Goal: Task Accomplishment & Management: Complete application form

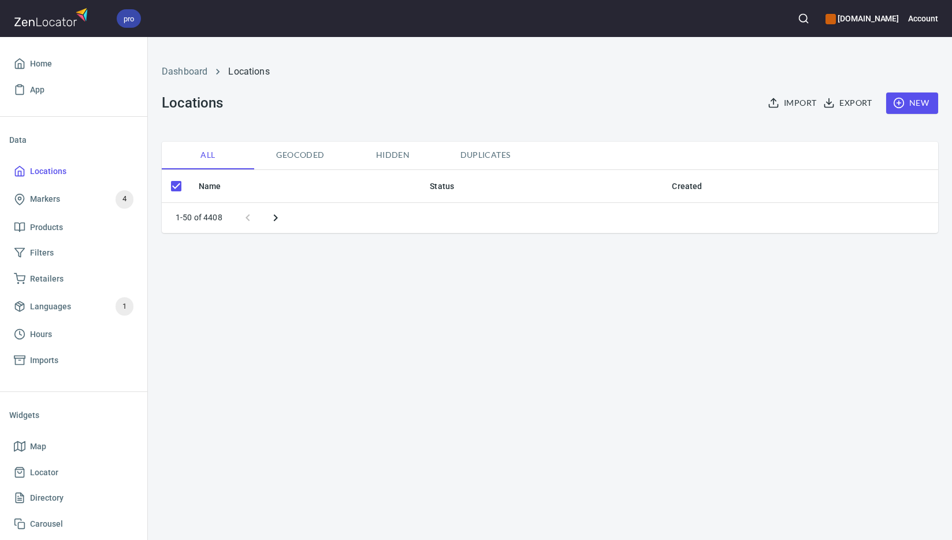
checkbox input "false"
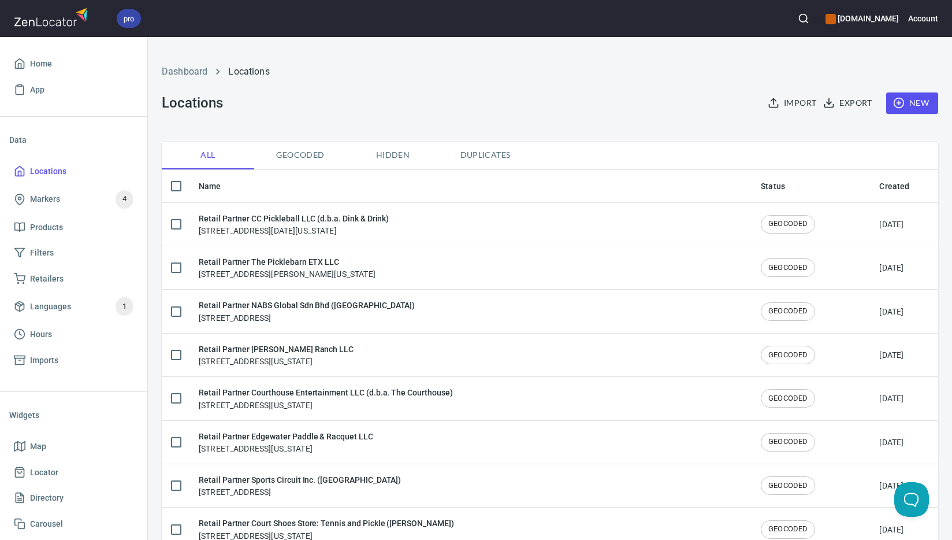
click at [896, 98] on icon "button" at bounding box center [899, 103] width 12 height 12
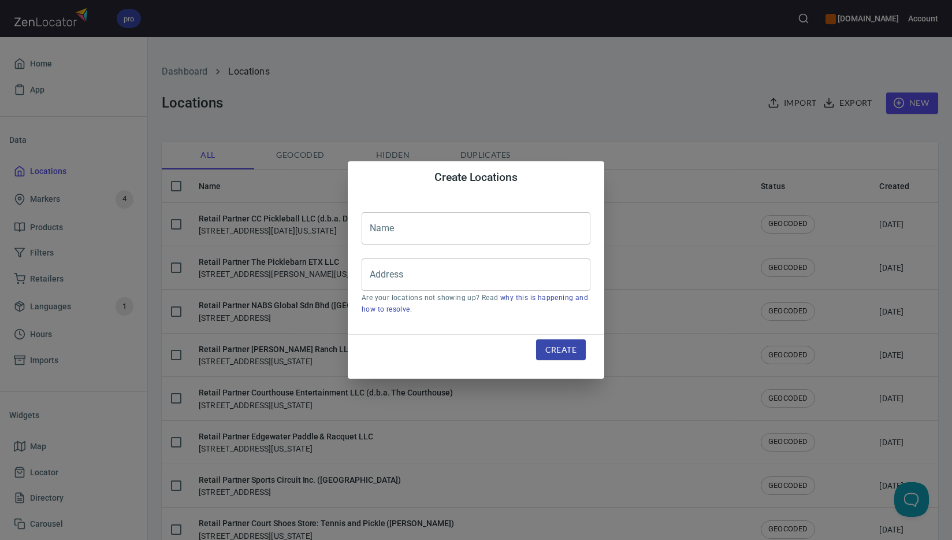
click at [429, 229] on input "text" at bounding box center [476, 228] width 229 height 32
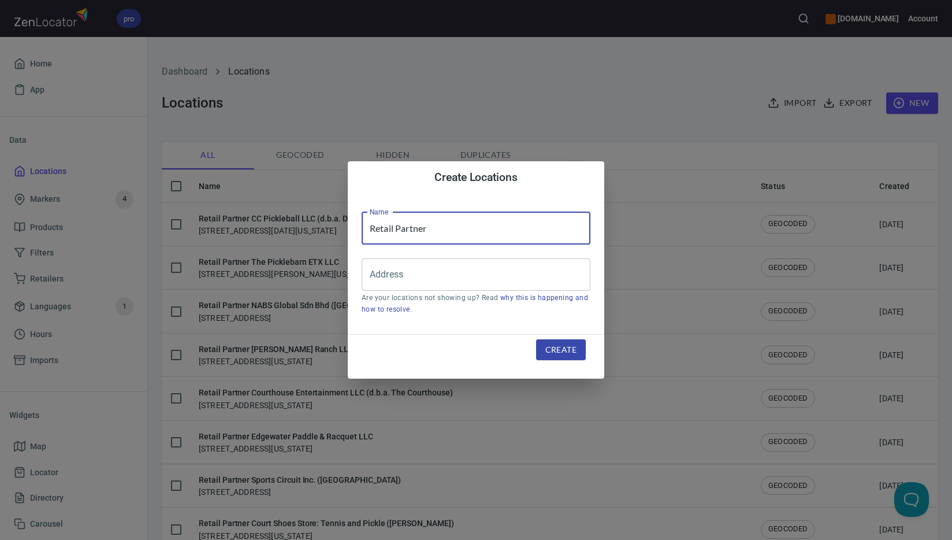
paste input "Club San [PERSON_NAME] / San [PERSON_NAME] Club Deportivo ([GEOGRAPHIC_DATA])"
type input "Retail Partner Club San [PERSON_NAME] / San [PERSON_NAME] Club Deportivo ([GEOG…"
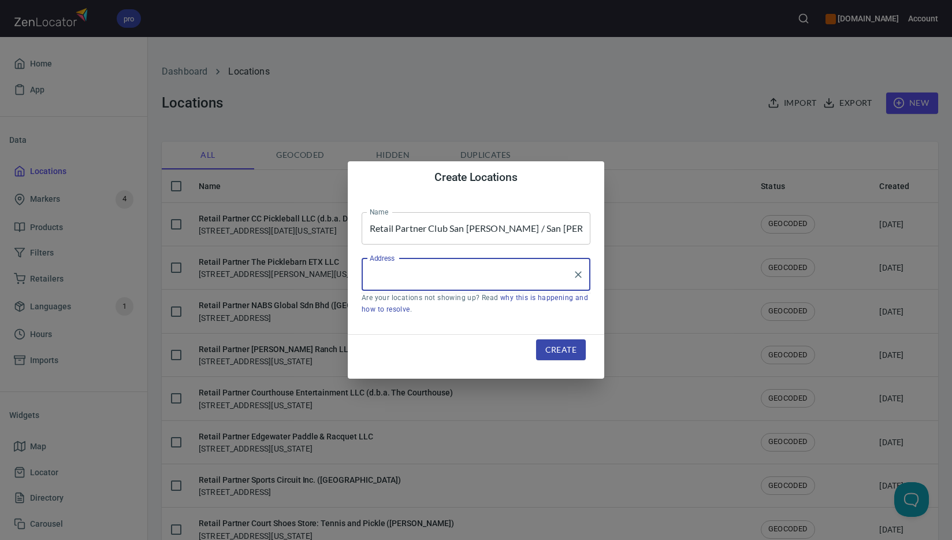
click at [386, 270] on input "Address" at bounding box center [467, 275] width 201 height 22
paste input "[GEOGRAPHIC_DATA][PERSON_NAME]"
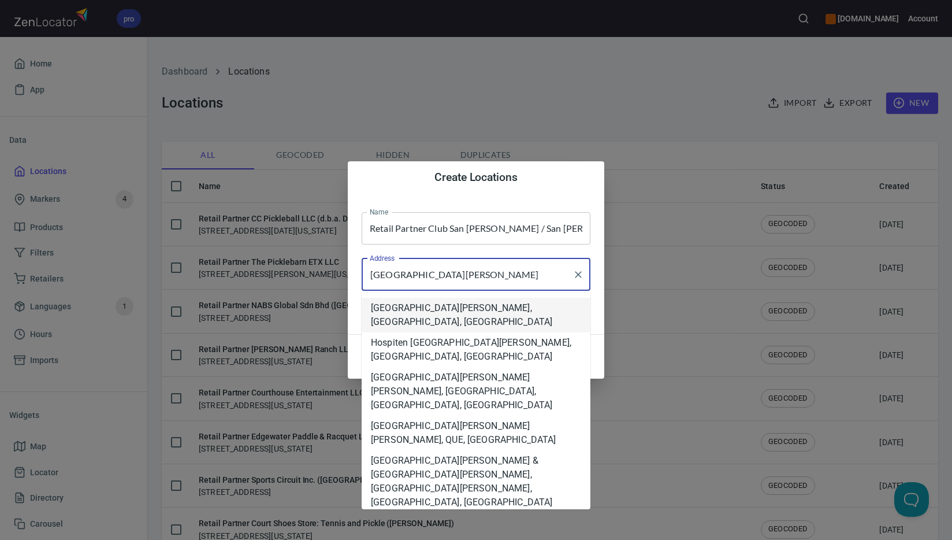
click at [0, 539] on com-1password-button at bounding box center [0, 540] width 0 height 0
click at [524, 311] on li "[GEOGRAPHIC_DATA][PERSON_NAME], [GEOGRAPHIC_DATA], [GEOGRAPHIC_DATA]" at bounding box center [476, 315] width 229 height 35
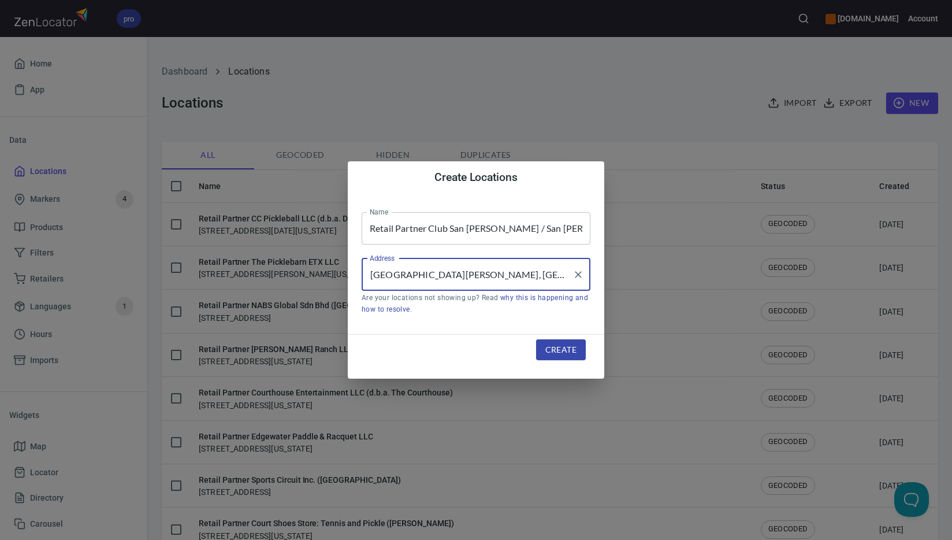
type input "[GEOGRAPHIC_DATA][PERSON_NAME], [GEOGRAPHIC_DATA], [GEOGRAPHIC_DATA]"
click at [570, 351] on span "Create" at bounding box center [561, 350] width 31 height 14
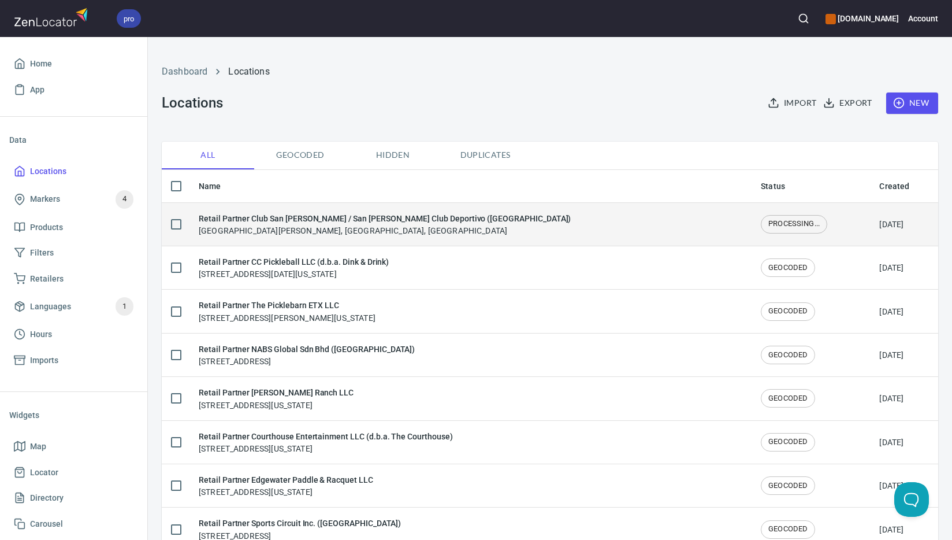
click at [385, 236] on div "Retail Partner Club San [PERSON_NAME] / San [PERSON_NAME] Club Deportivo ([GEOG…" at bounding box center [385, 224] width 372 height 24
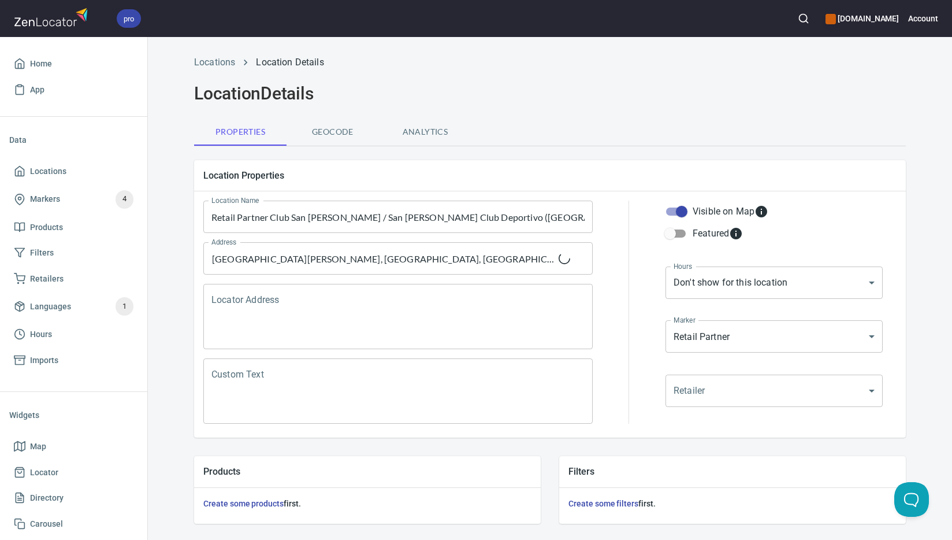
click at [358, 310] on textarea "Locator Address" at bounding box center [398, 317] width 373 height 44
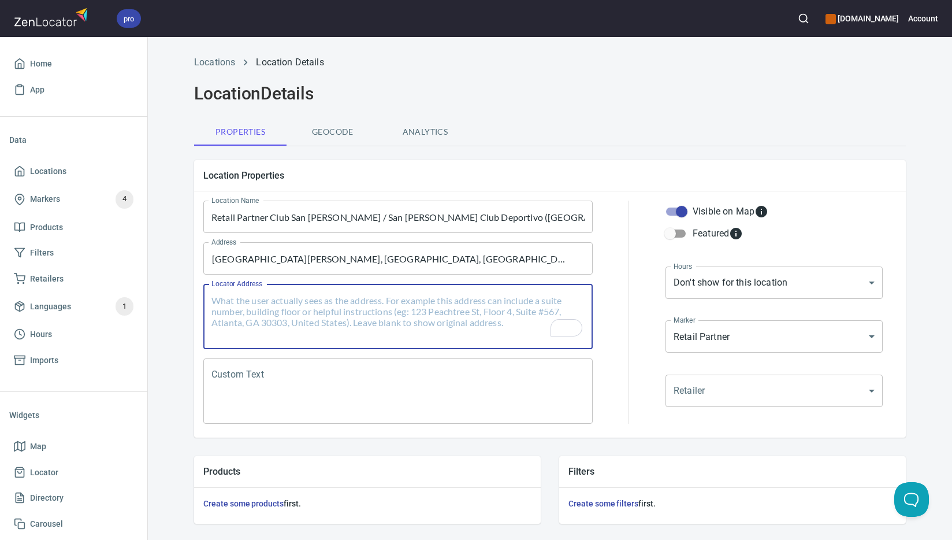
paste textarea "[GEOGRAPHIC_DATA], [GEOGRAPHIC_DATA], [GEOGRAPHIC_DATA][PERSON_NAME], [GEOGRAPH…"
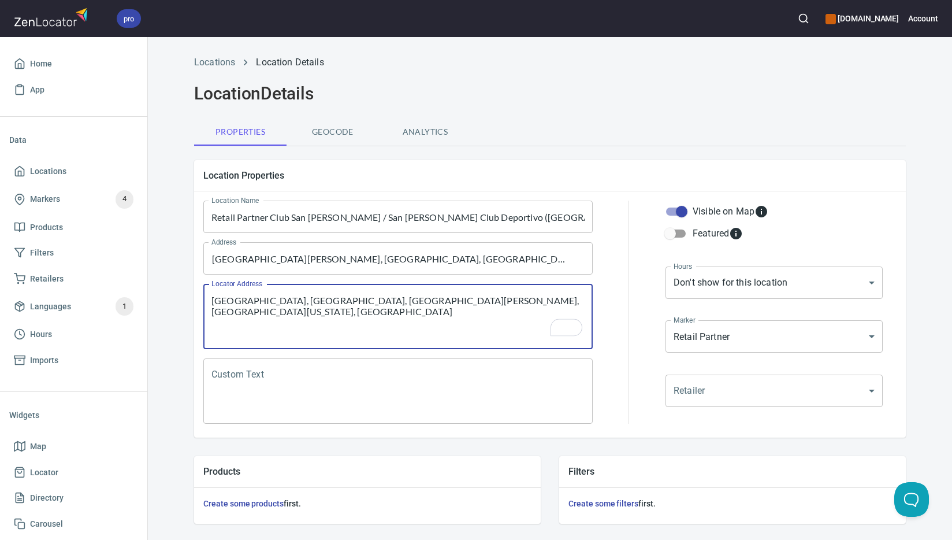
type textarea "[GEOGRAPHIC_DATA], [GEOGRAPHIC_DATA], [GEOGRAPHIC_DATA][PERSON_NAME], [GEOGRAPH…"
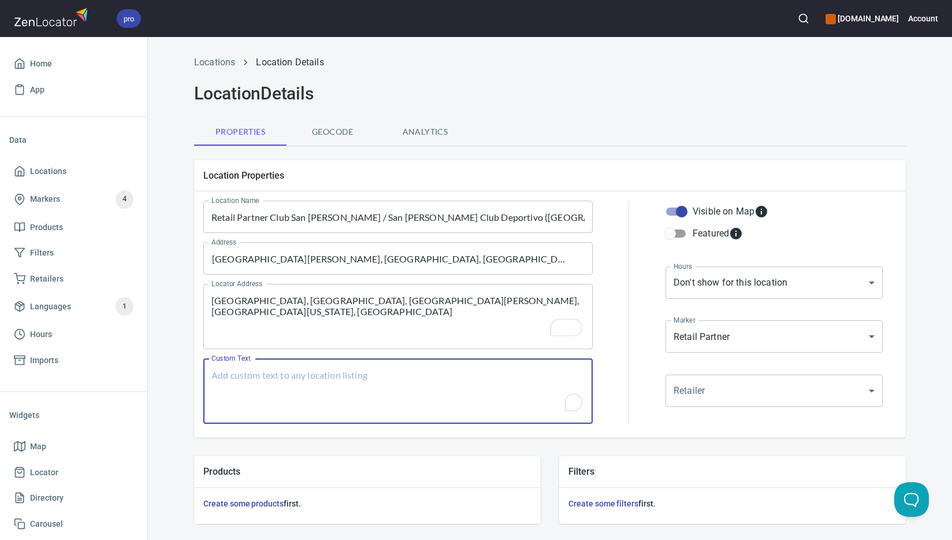
click at [477, 383] on textarea "Custom Text" at bounding box center [398, 391] width 373 height 44
paste textarea "Brands Carried: [PERSON_NAME] Return Policy:"
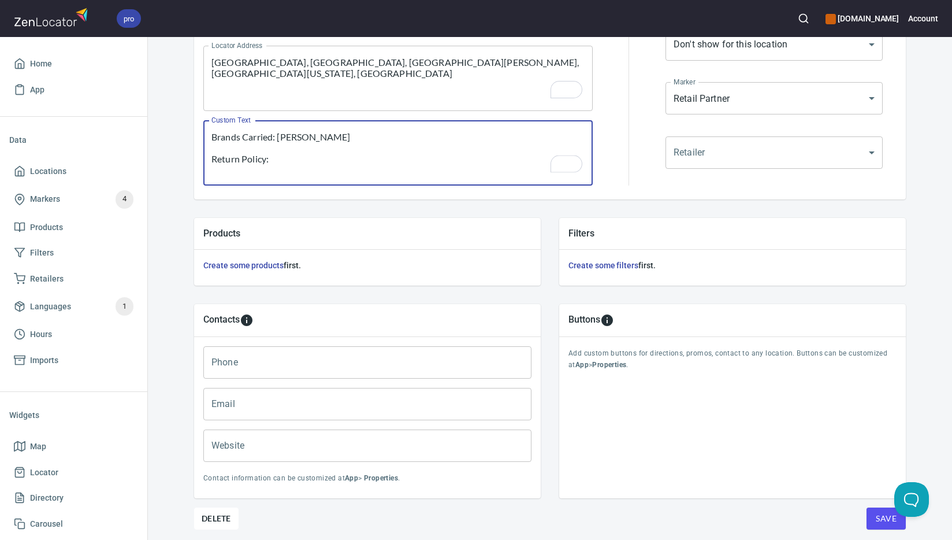
scroll to position [238, 0]
type textarea "Brands Carried: [PERSON_NAME] Return Policy:"
click at [345, 362] on input "Phone" at bounding box center [367, 362] width 328 height 32
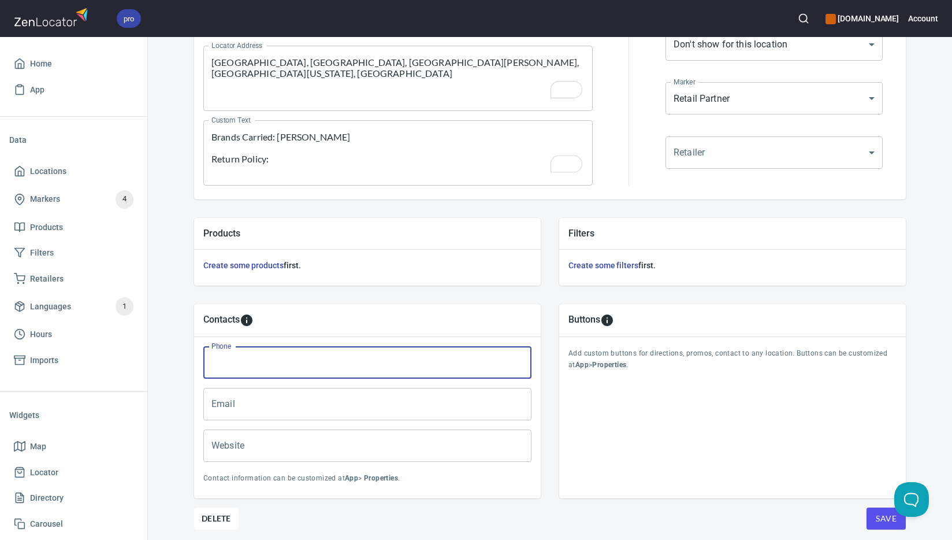
paste input "(624) 108-7086"
type input "(624) 108-7086"
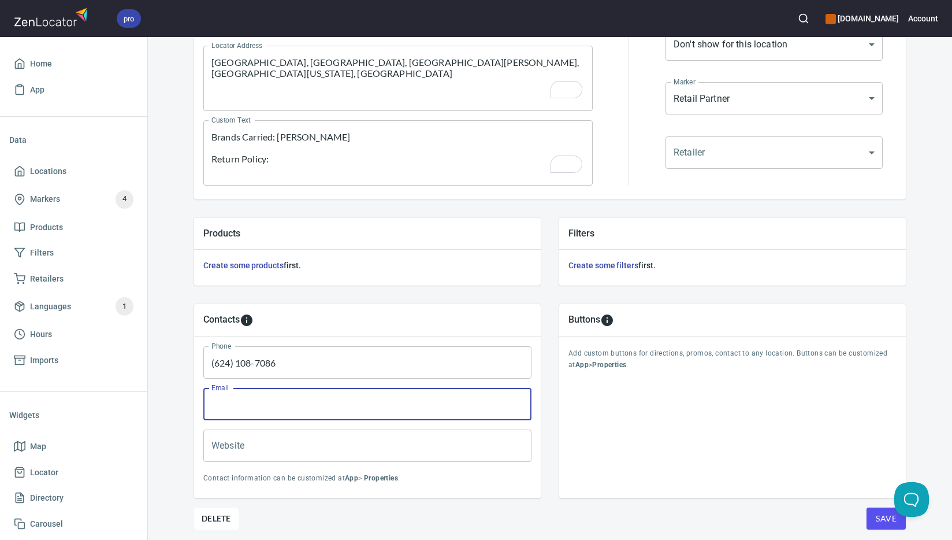
paste input "[EMAIL_ADDRESS][DOMAIN_NAME]"
type input "[EMAIL_ADDRESS][DOMAIN_NAME]"
click at [876, 514] on span "Save" at bounding box center [886, 518] width 21 height 14
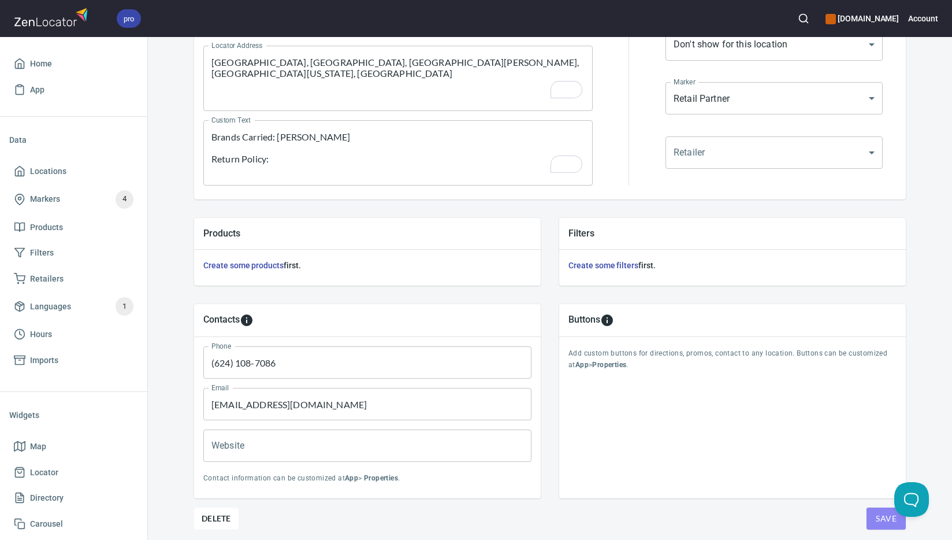
click at [877, 518] on span "Save" at bounding box center [886, 518] width 21 height 14
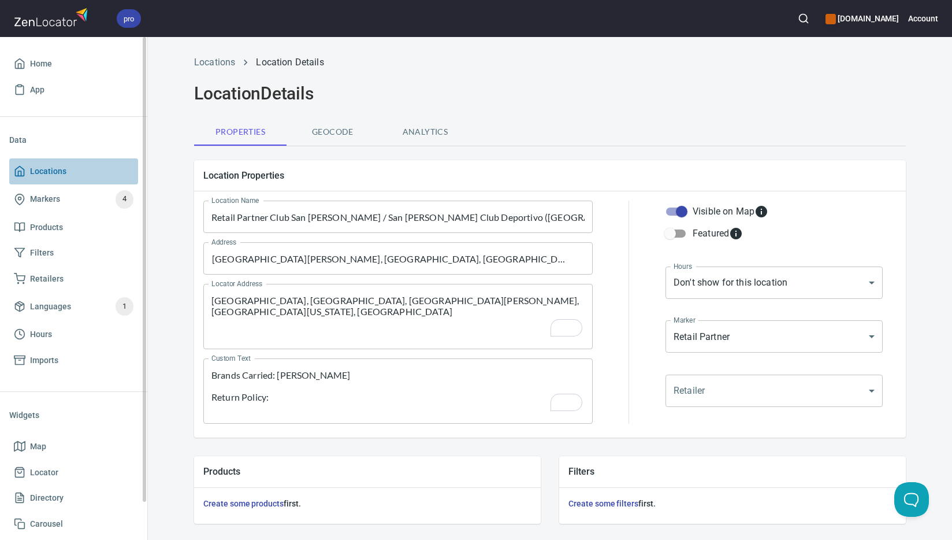
click at [93, 170] on span "Locations" at bounding box center [74, 171] width 120 height 14
